Goal: Book appointment/travel/reservation

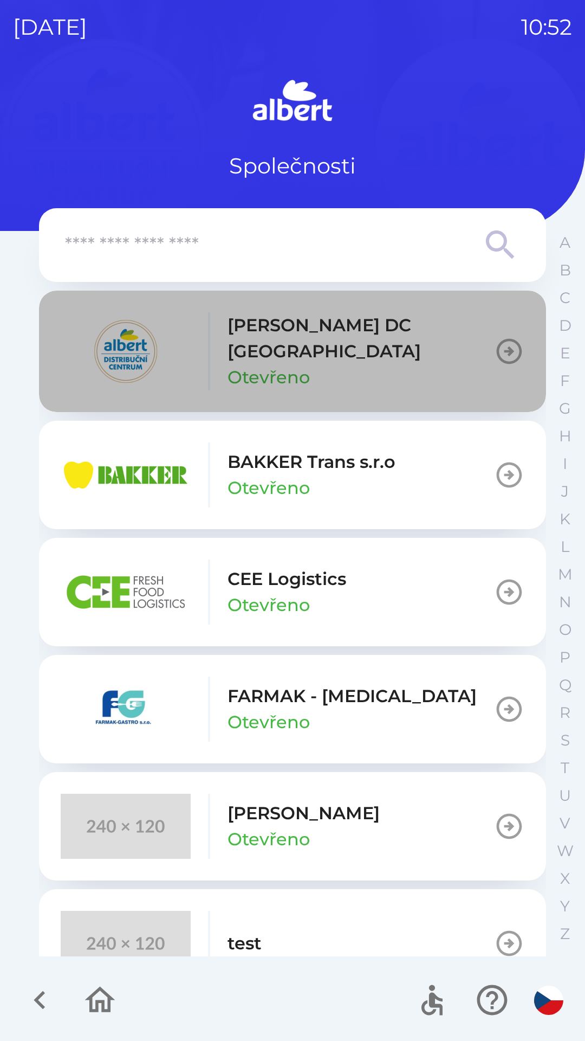
click at [299, 329] on p "[PERSON_NAME] DC [GEOGRAPHIC_DATA]" at bounding box center [361, 338] width 267 height 52
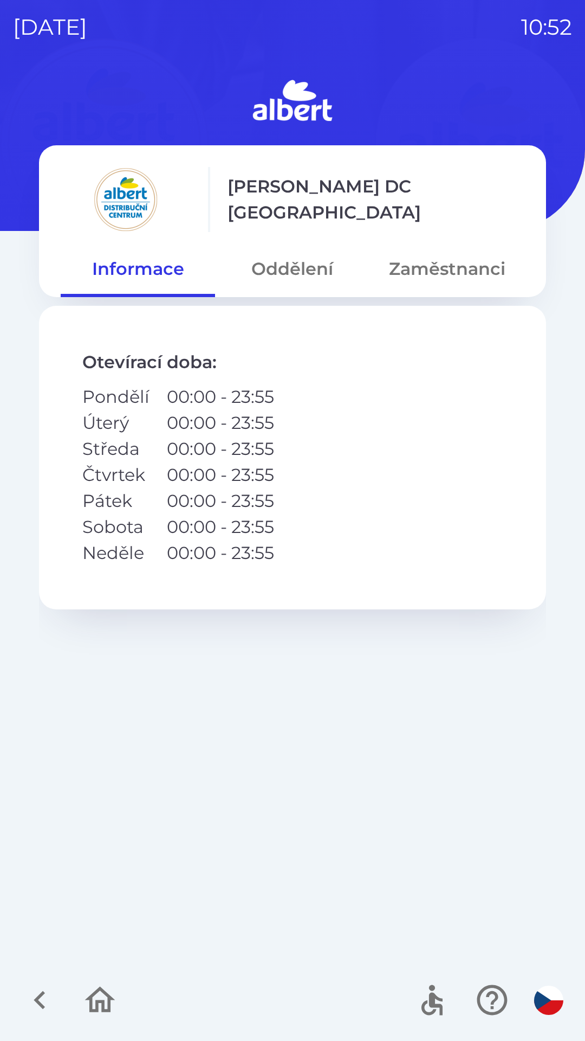
click at [299, 273] on button "Oddělení" at bounding box center [292, 268] width 154 height 39
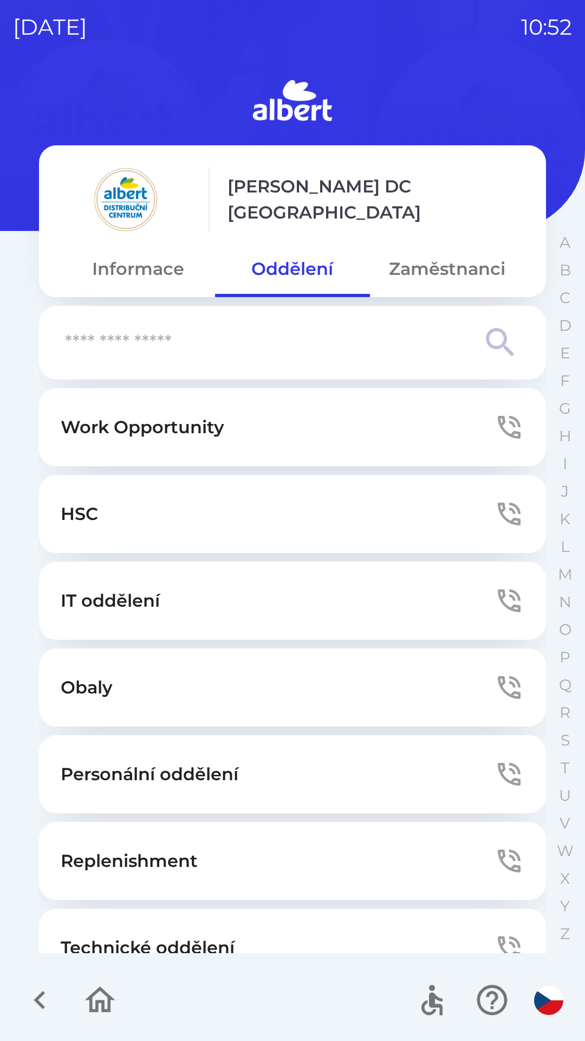
click at [218, 922] on button "Technické oddělení" at bounding box center [292, 947] width 507 height 78
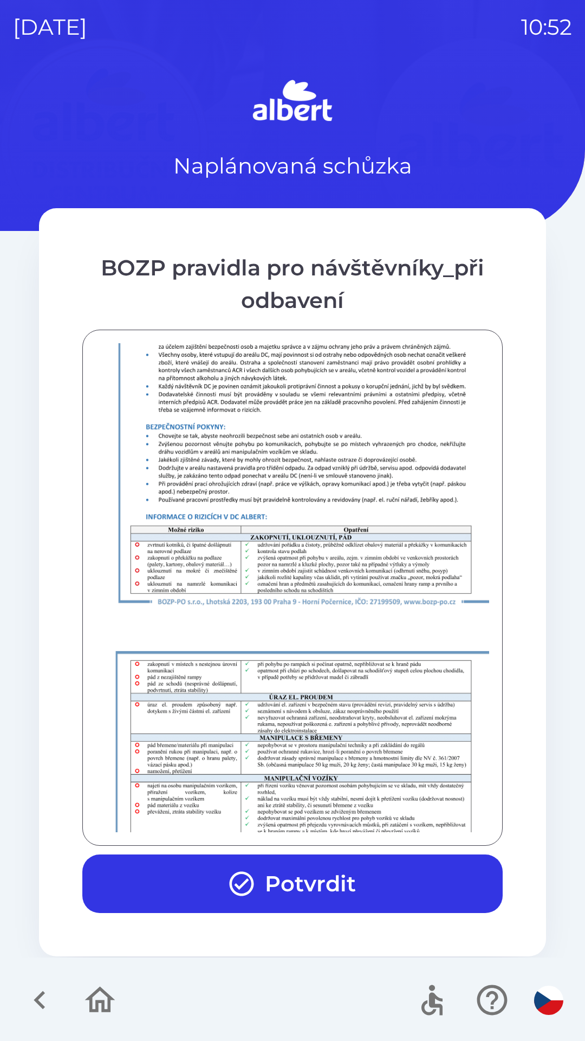
scroll to position [761, 0]
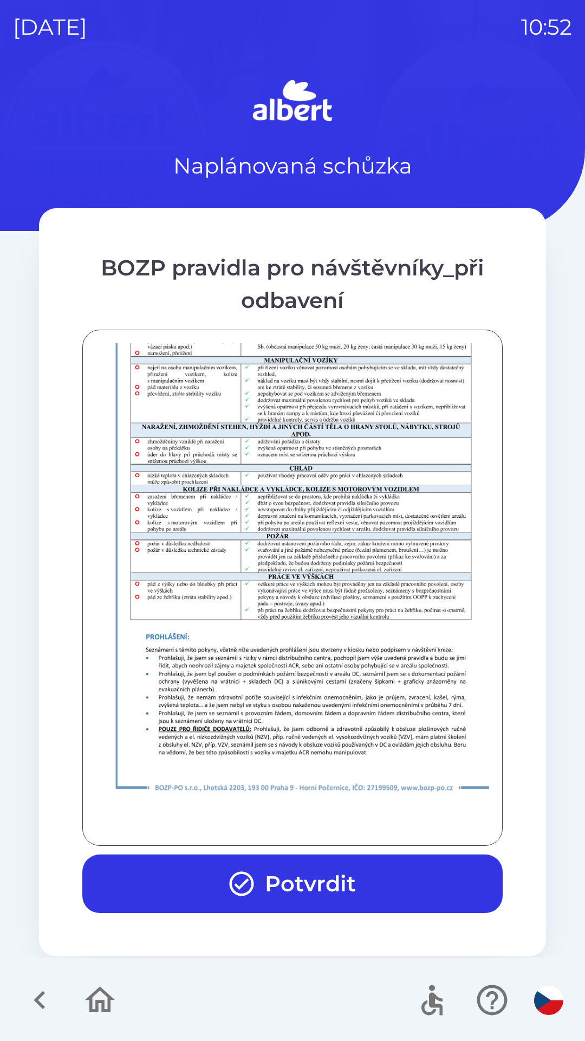
click at [299, 883] on button "Potvrdit" at bounding box center [292, 883] width 421 height 59
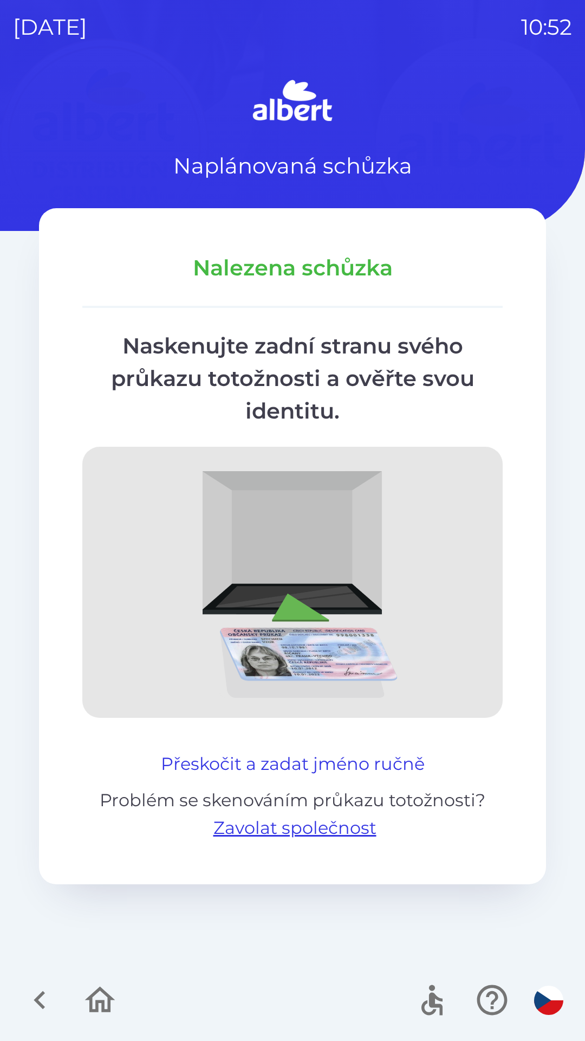
click at [326, 752] on button "Přeskočit a zadat jméno ručně" at bounding box center [293, 764] width 273 height 26
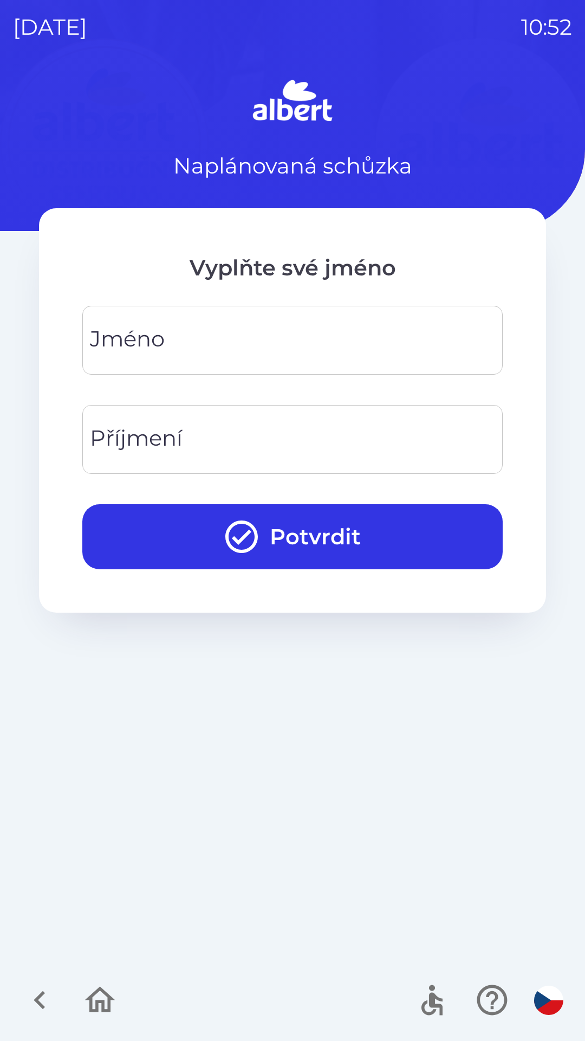
click at [140, 335] on div "[PERSON_NAME]" at bounding box center [292, 340] width 421 height 69
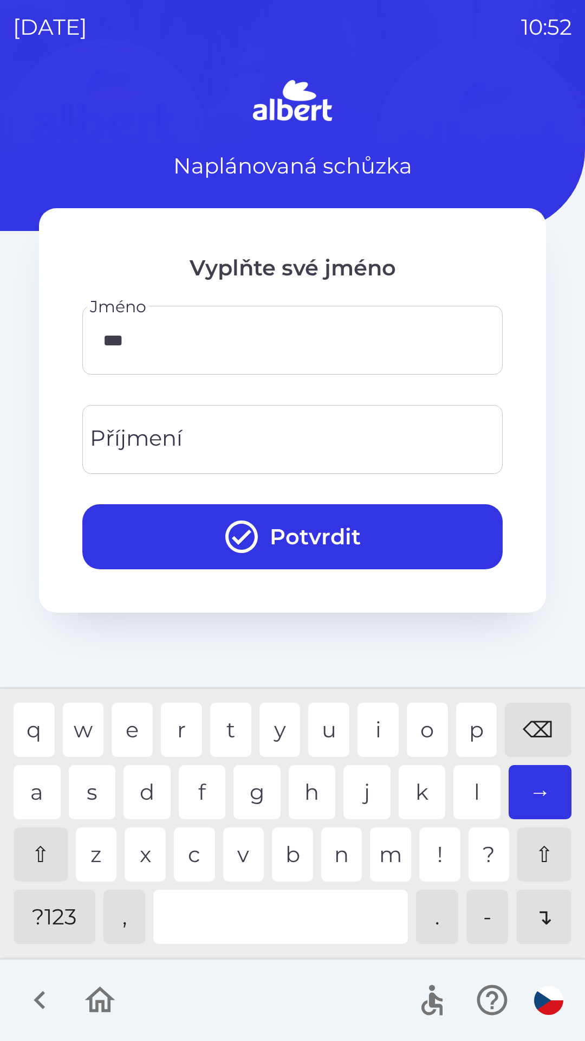
click at [385, 853] on div "m" at bounding box center [390, 854] width 41 height 54
type input "*****"
click at [167, 441] on div "Příjmení Příjmení" at bounding box center [292, 439] width 421 height 69
click at [44, 789] on div "a" at bounding box center [37, 792] width 47 height 54
click at [337, 841] on div "n" at bounding box center [341, 854] width 41 height 54
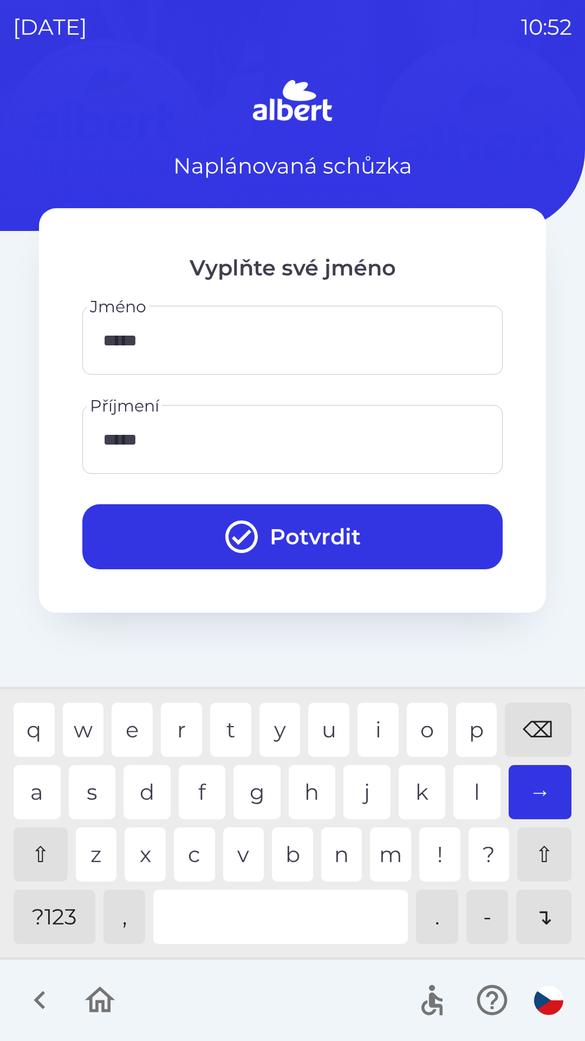
type input "******"
click at [41, 792] on div "a" at bounding box center [37, 792] width 47 height 54
click at [338, 539] on button "Potvrdit" at bounding box center [292, 536] width 421 height 65
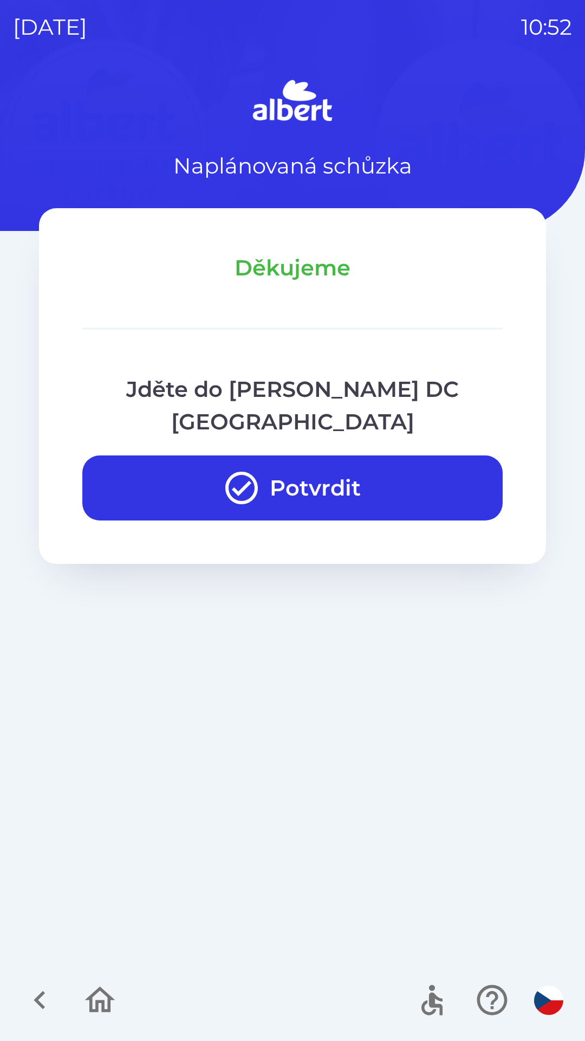
click at [241, 468] on icon "button" at bounding box center [241, 487] width 39 height 39
